Goal: Task Accomplishment & Management: Manage account settings

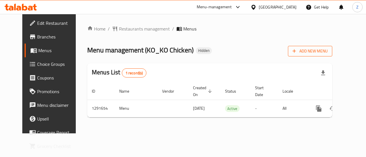
click at [327, 53] on span "Add New Menu" at bounding box center [309, 51] width 35 height 7
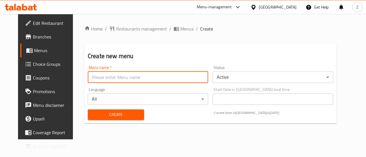
click at [174, 72] on input "text" at bounding box center [148, 77] width 120 height 11
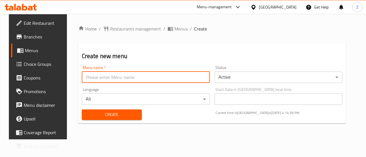
type input "Zahraa - Last Menu"
click at [277, 77] on body "​ Menu-management [GEOGRAPHIC_DATA] Get Help Z Edit Restaurant Branches Menus C…" at bounding box center [183, 85] width 366 height 143
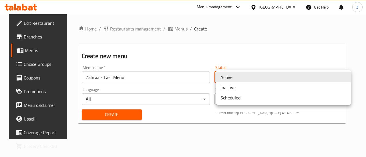
click at [240, 86] on li "Inactive" at bounding box center [283, 88] width 135 height 10
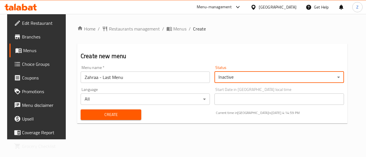
click at [108, 119] on button "Create" at bounding box center [111, 115] width 61 height 11
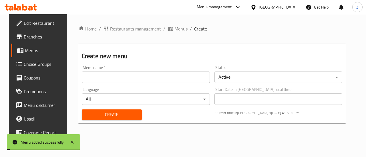
click at [176, 28] on span "Menus" at bounding box center [180, 28] width 13 height 7
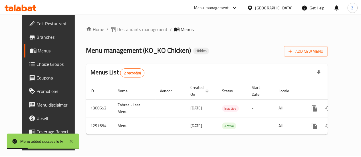
scroll to position [0, 2]
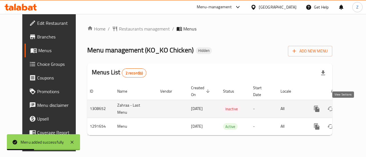
click at [354, 110] on icon "enhanced table" at bounding box center [357, 109] width 7 height 7
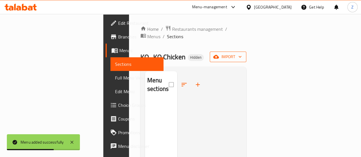
click at [246, 53] on button "import" at bounding box center [228, 57] width 37 height 11
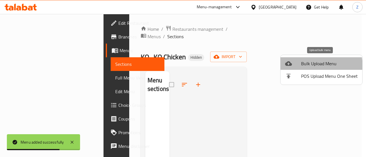
click at [305, 67] on span "Bulk Upload Menu" at bounding box center [329, 63] width 57 height 7
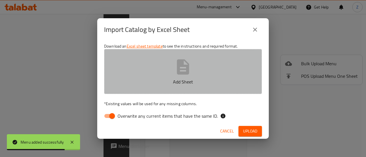
click at [195, 64] on button "Add Sheet" at bounding box center [183, 71] width 158 height 45
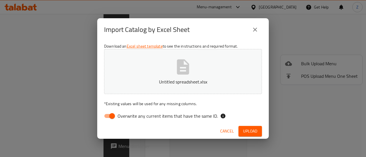
click at [110, 116] on input "Overwrite any current items that have the same ID." at bounding box center [112, 116] width 33 height 11
checkbox input "false"
click at [260, 131] on button "Upload" at bounding box center [249, 131] width 23 height 11
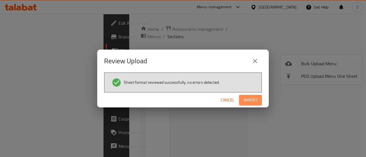
click at [255, 100] on span "Import" at bounding box center [250, 100] width 14 height 7
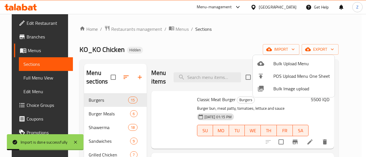
click at [219, 55] on div at bounding box center [183, 78] width 366 height 157
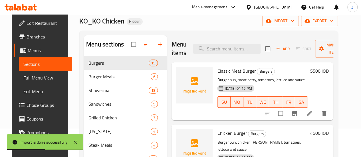
scroll to position [80, 0]
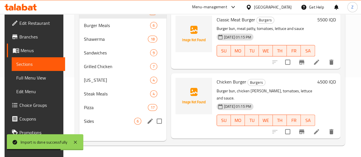
click at [107, 128] on div "Sides 6" at bounding box center [122, 122] width 87 height 14
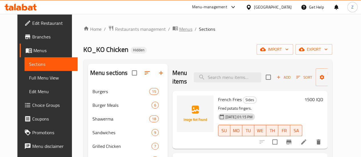
click at [179, 30] on span "Menus" at bounding box center [185, 29] width 13 height 7
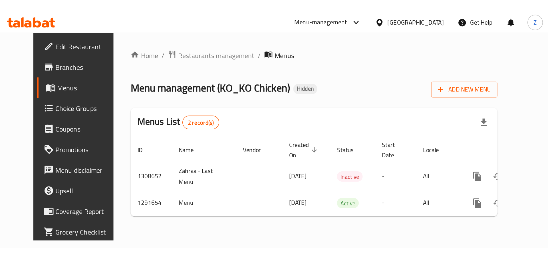
scroll to position [0, 2]
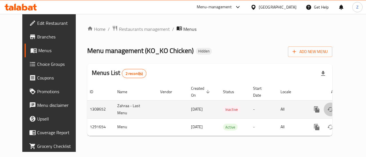
click at [327, 112] on icon "enhanced table" at bounding box center [330, 109] width 7 height 7
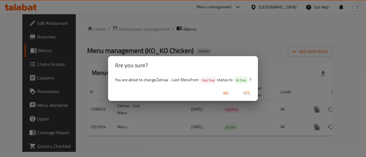
click at [246, 94] on span "Yes" at bounding box center [246, 93] width 14 height 7
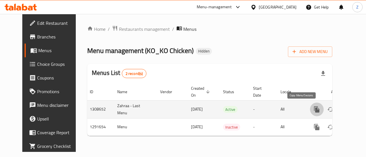
click at [314, 112] on icon "more" at bounding box center [316, 110] width 5 height 6
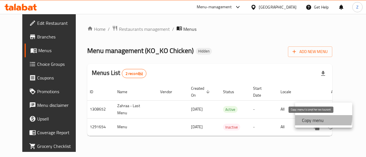
click at [309, 117] on strong "Copy menu" at bounding box center [313, 120] width 22 height 7
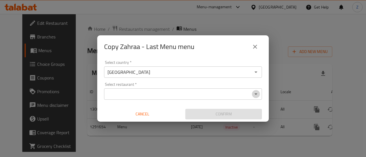
click at [255, 95] on icon "Open" at bounding box center [255, 94] width 7 height 7
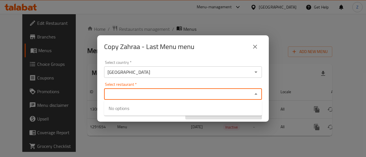
click at [255, 95] on icon "Close" at bounding box center [255, 93] width 3 height 1
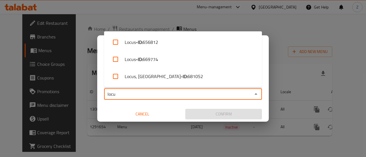
type input "locu"
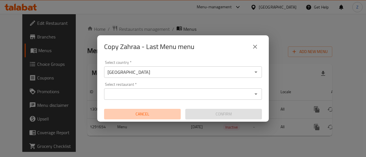
click at [145, 113] on span "Cancel" at bounding box center [142, 114] width 72 height 7
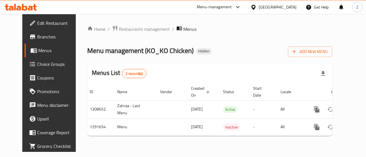
click at [221, 37] on div "Home / Restaurants management / Menus Menu management ( KO_KO Chicken ) Hidden …" at bounding box center [209, 82] width 245 height 115
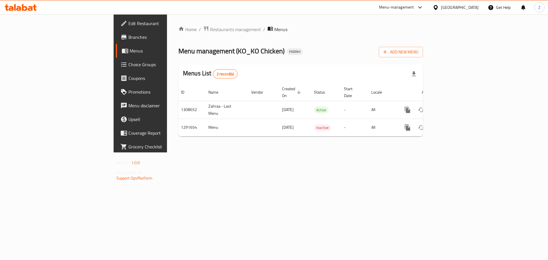
scroll to position [0, 0]
